Goal: Information Seeking & Learning: Learn about a topic

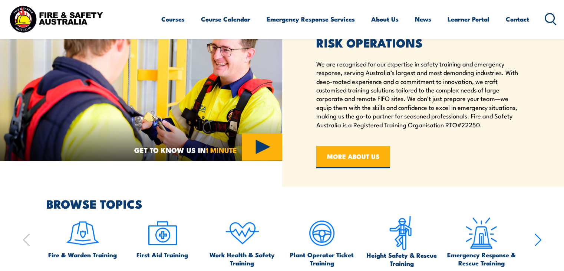
scroll to position [297, 0]
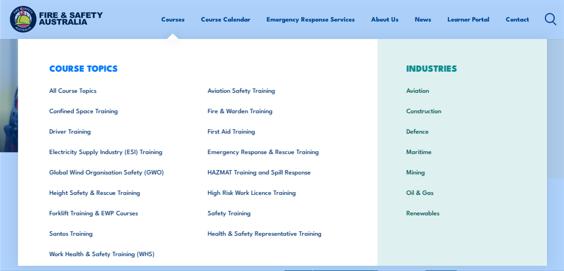
click at [165, 15] on link "Courses" at bounding box center [172, 19] width 23 height 20
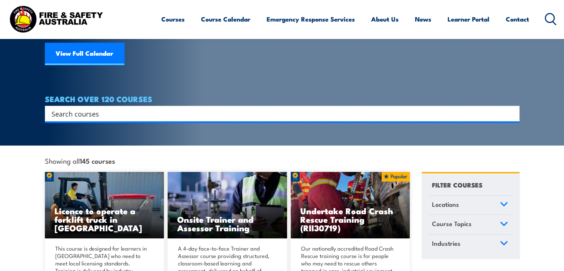
scroll to position [74, 0]
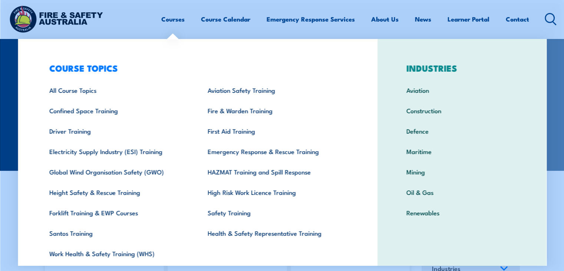
click at [165, 20] on link "Courses" at bounding box center [172, 19] width 23 height 20
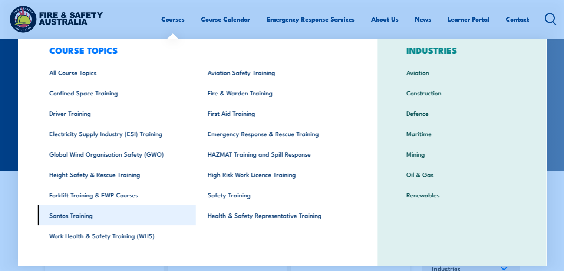
scroll to position [26, 0]
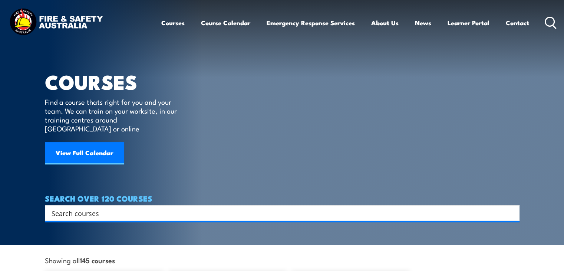
click at [181, 23] on link "Courses" at bounding box center [172, 23] width 23 height 20
click at [164, 23] on link "Courses" at bounding box center [172, 23] width 23 height 20
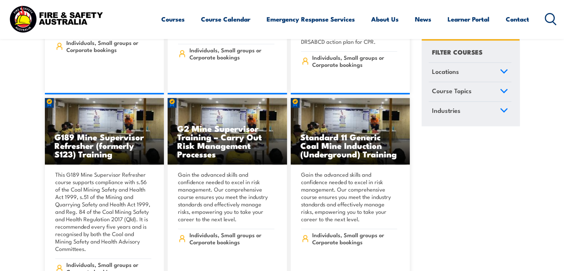
scroll to position [667, 0]
